Goal: Book appointment/travel/reservation

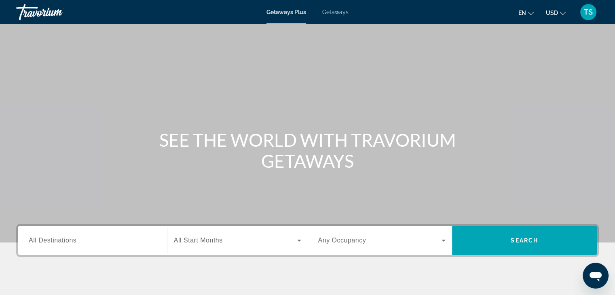
click at [342, 8] on div "Getaways Plus Getaways en English Español Français Italiano Português русский U…" at bounding box center [307, 12] width 615 height 21
click at [343, 11] on span "Getaways" at bounding box center [335, 12] width 26 height 6
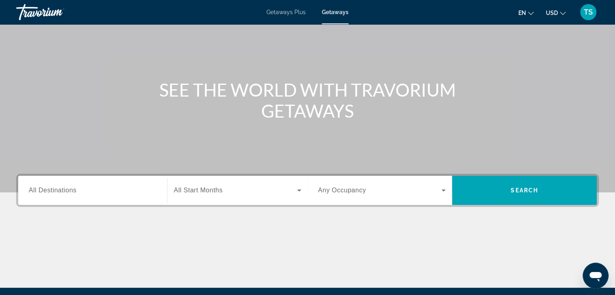
scroll to position [23, 0]
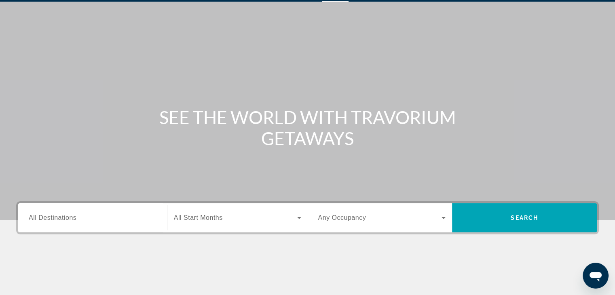
click at [77, 223] on div "Search widget" at bounding box center [93, 218] width 128 height 23
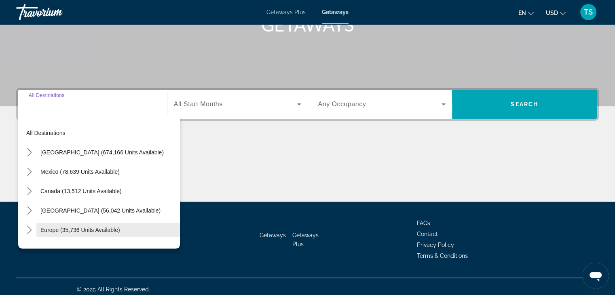
scroll to position [142, 0]
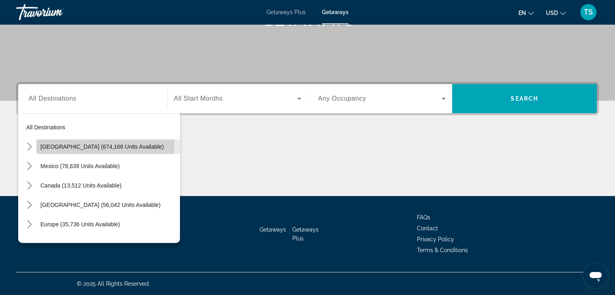
click at [76, 145] on span "[GEOGRAPHIC_DATA] (674,166 units available)" at bounding box center [101, 147] width 123 height 6
type input "**********"
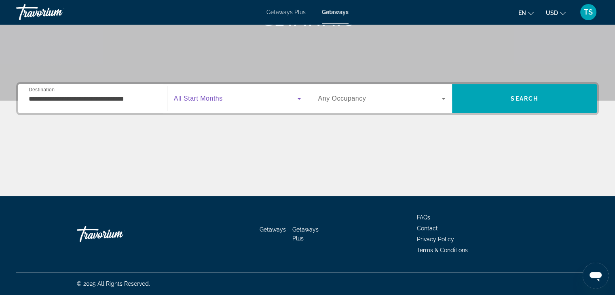
click at [297, 96] on icon "Search widget" at bounding box center [300, 99] width 10 height 10
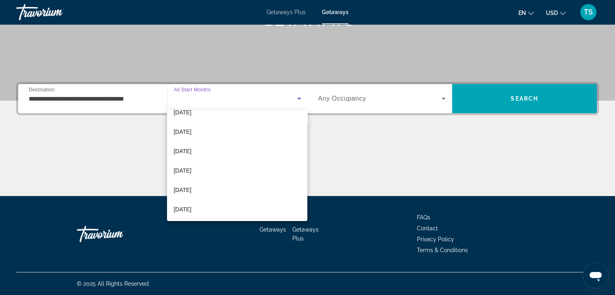
scroll to position [89, 0]
click at [177, 149] on span "[DATE]" at bounding box center [183, 151] width 18 height 10
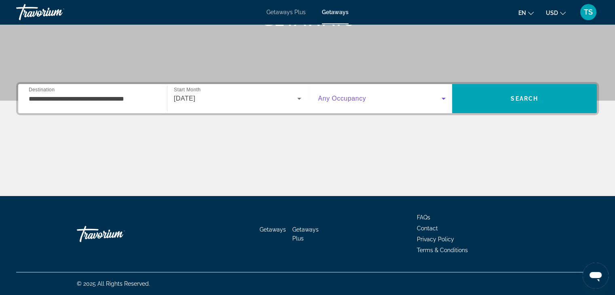
click at [443, 96] on icon "Search widget" at bounding box center [444, 99] width 10 height 10
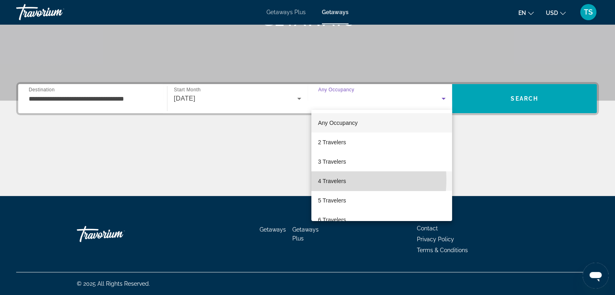
click at [325, 180] on span "4 Travelers" at bounding box center [332, 181] width 28 height 10
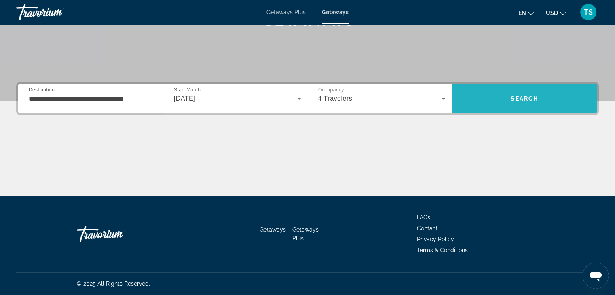
click at [516, 99] on span "Search" at bounding box center [525, 98] width 28 height 6
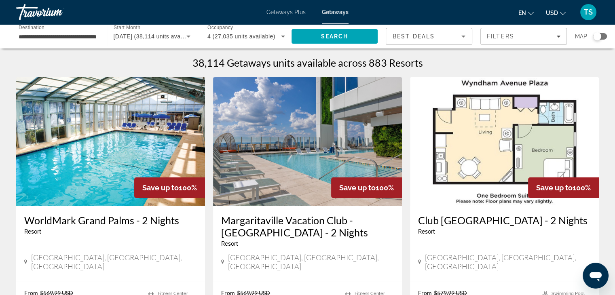
click at [335, 9] on span "Getaways" at bounding box center [335, 12] width 27 height 6
click at [338, 9] on span "Getaways" at bounding box center [335, 12] width 27 height 6
